Goal: Find specific page/section: Find specific page/section

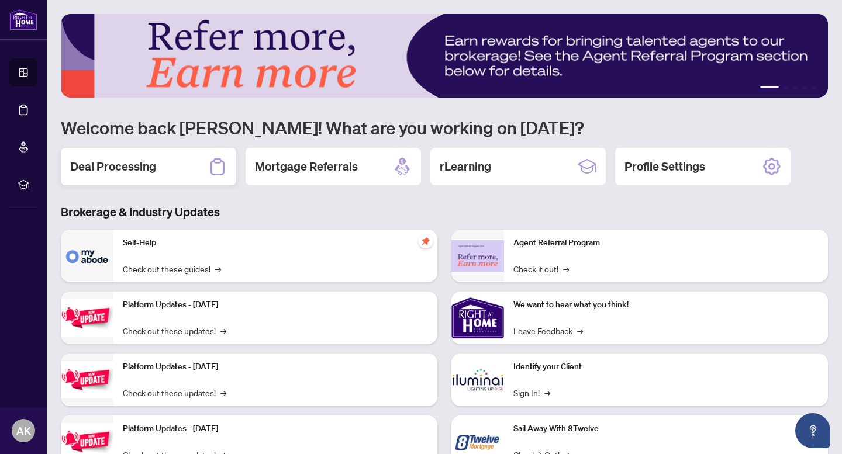
click at [155, 168] on h2 "Deal Processing" at bounding box center [113, 166] width 86 height 16
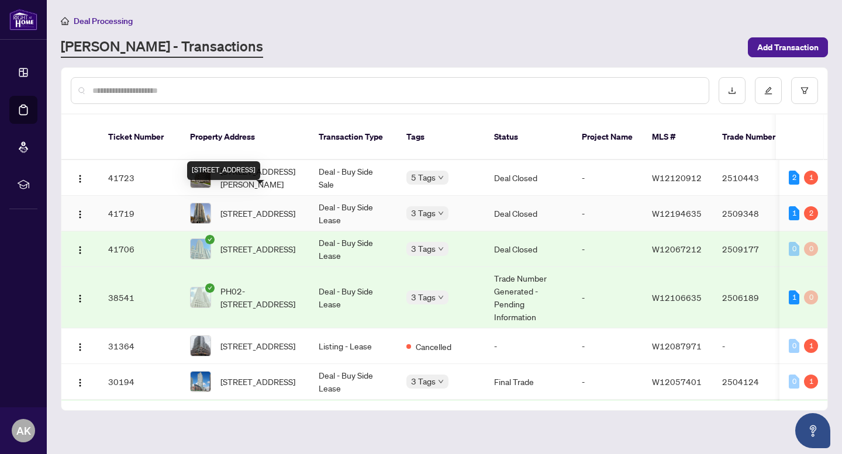
click at [281, 207] on span "[STREET_ADDRESS]" at bounding box center [257, 213] width 75 height 13
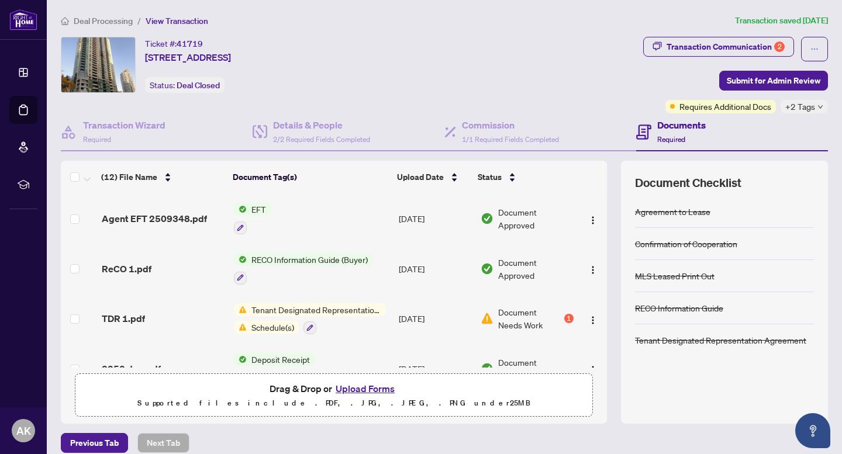
click at [321, 310] on span "Tenant Designated Representation Agreement" at bounding box center [316, 309] width 139 height 13
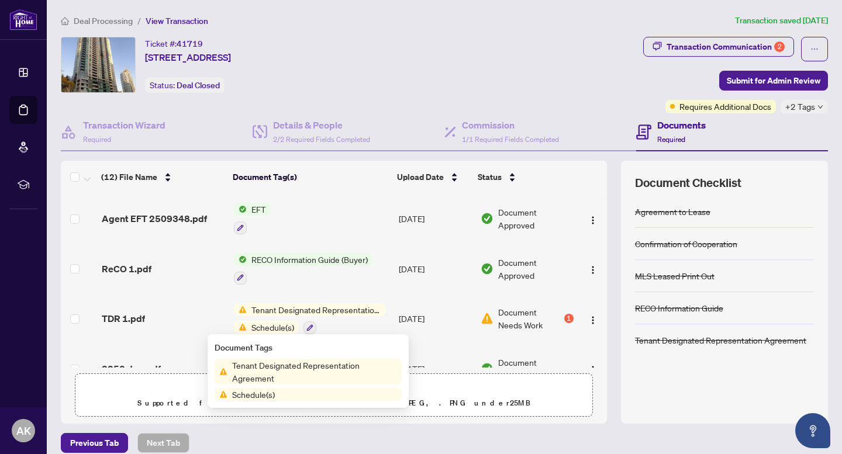
click at [363, 218] on td "EFT" at bounding box center [311, 218] width 165 height 50
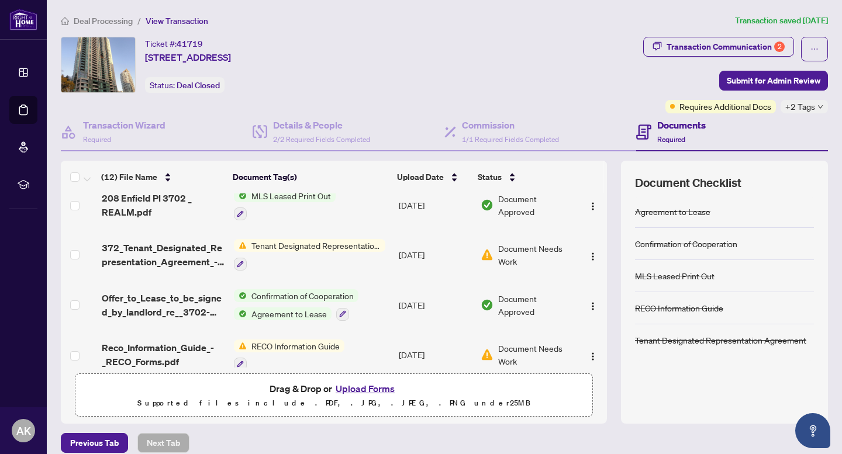
scroll to position [415, 0]
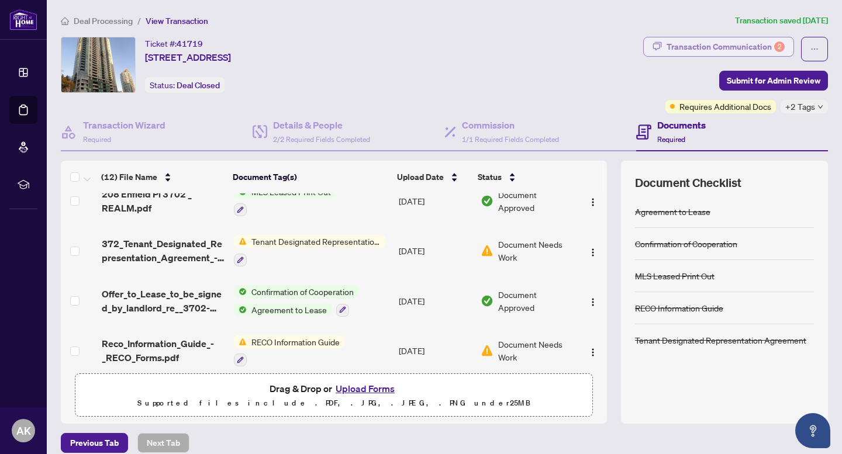
click at [733, 43] on div "Transaction Communication 2" at bounding box center [725, 46] width 118 height 19
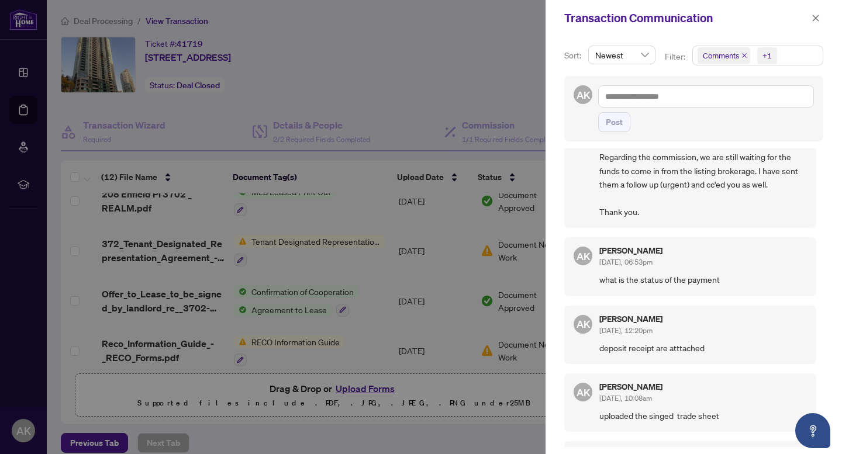
scroll to position [465, 0]
click at [295, 269] on div at bounding box center [421, 227] width 842 height 454
click at [354, 277] on div at bounding box center [421, 227] width 842 height 454
click at [816, 18] on icon "close" at bounding box center [815, 18] width 8 height 8
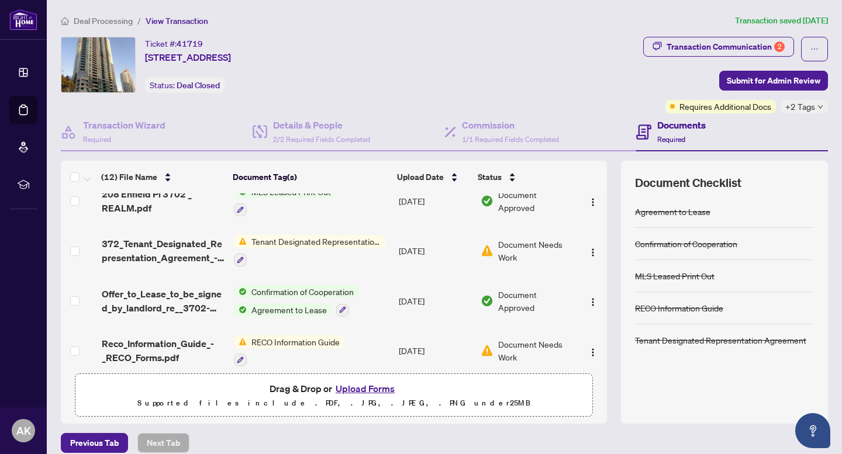
click at [348, 237] on span "Tenant Designated Representation Agreement" at bounding box center [316, 241] width 139 height 13
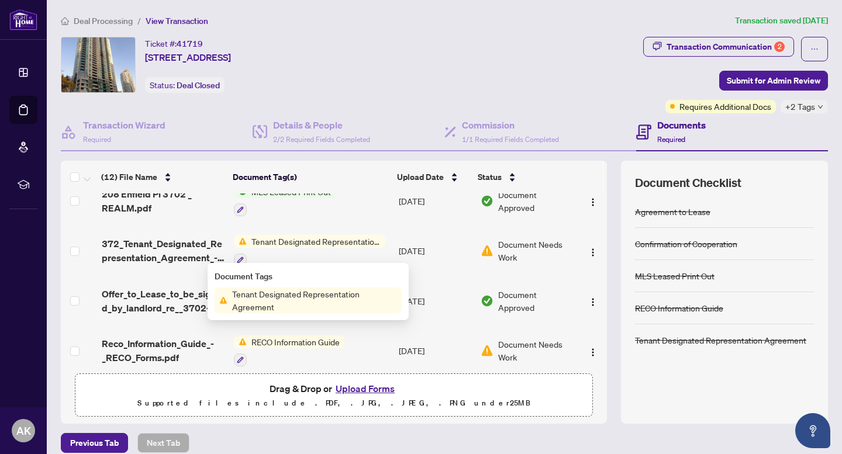
click at [272, 296] on span "Tenant Designated Representation Agreement" at bounding box center [314, 301] width 174 height 26
